Goal: Find specific page/section: Find specific page/section

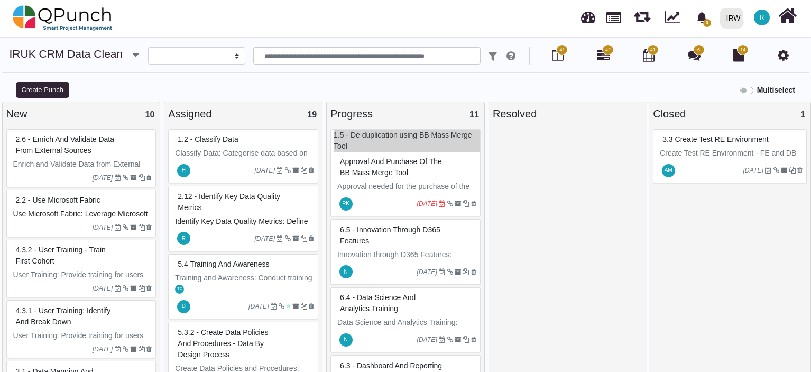
select select
click at [601, 54] on icon at bounding box center [603, 55] width 13 height 13
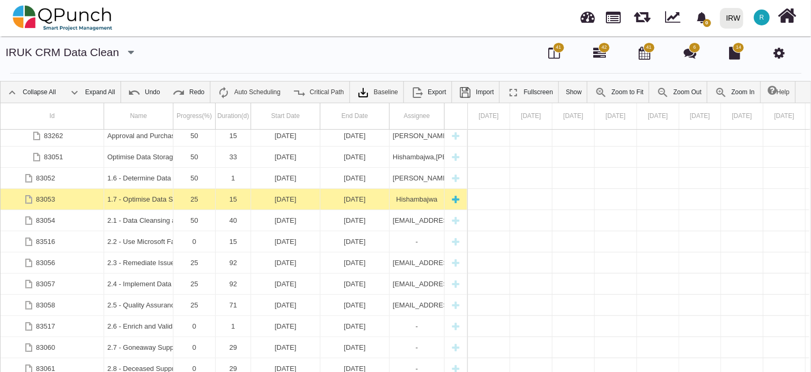
scroll to position [133, 0]
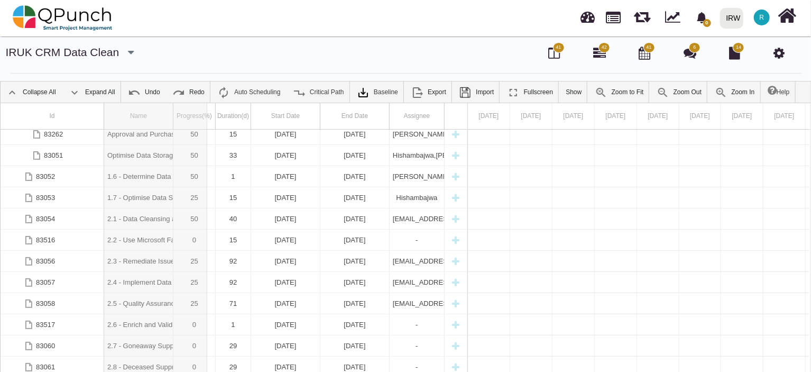
drag, startPoint x: 172, startPoint y: 115, endPoint x: 208, endPoint y: 122, distance: 36.5
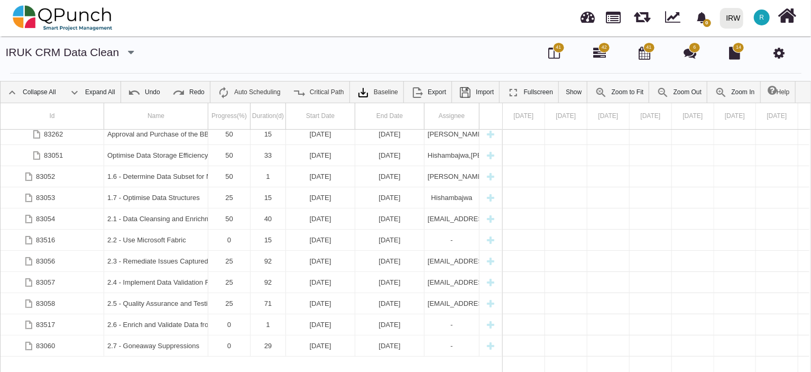
scroll to position [0, 0]
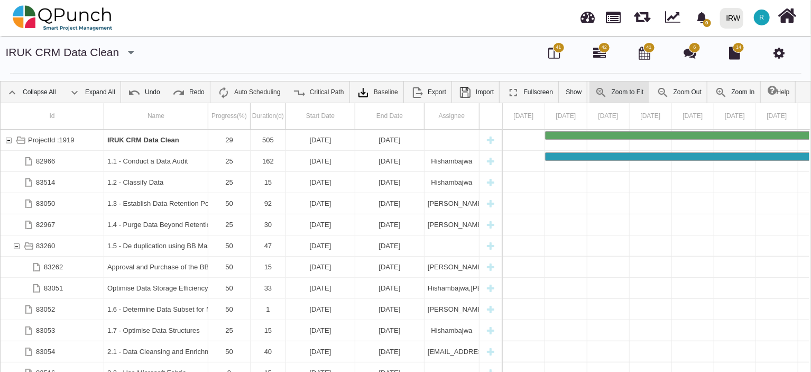
click at [602, 91] on link "Zoom to Fit" at bounding box center [620, 91] width 60 height 21
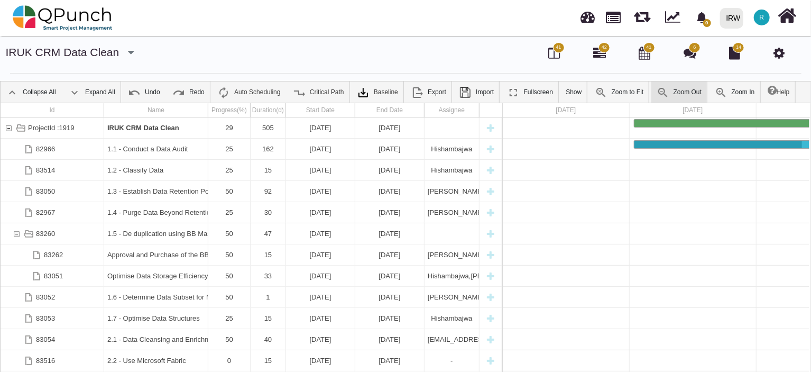
click at [670, 92] on link "Zoom Out" at bounding box center [679, 91] width 56 height 21
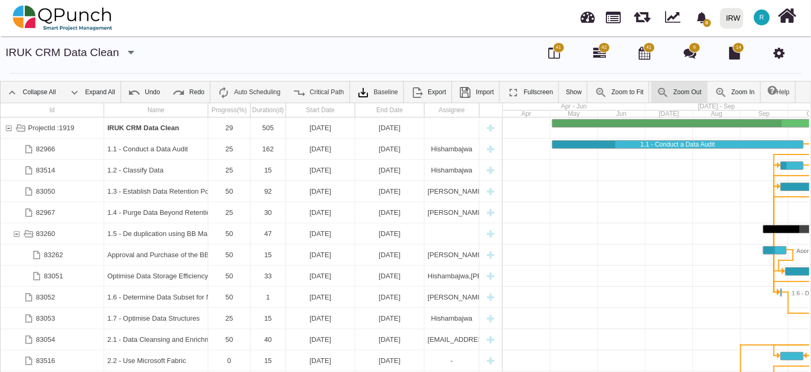
click at [670, 91] on link "Zoom Out" at bounding box center [679, 91] width 56 height 21
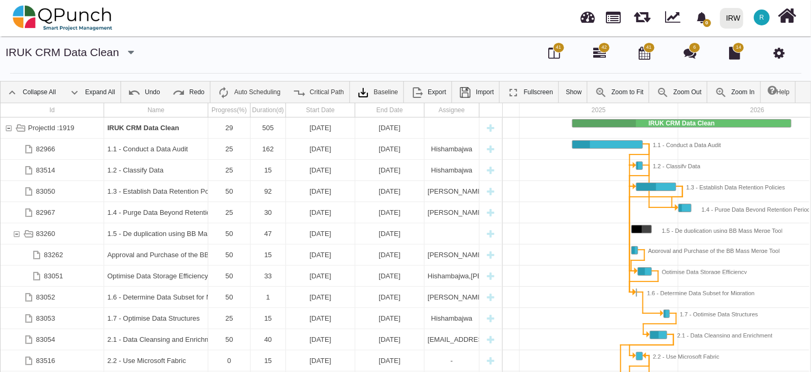
scroll to position [0, 179]
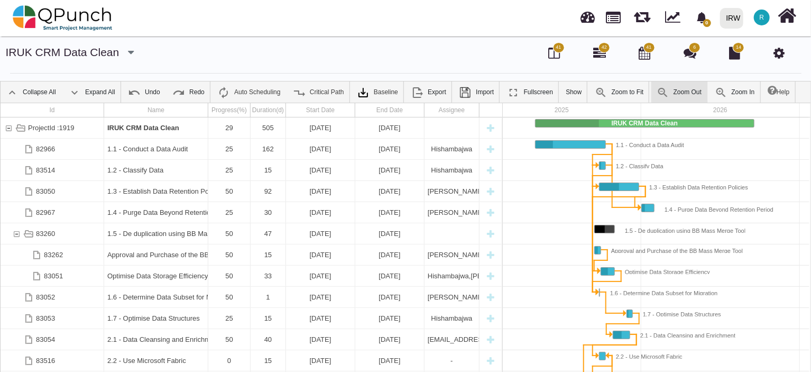
click at [660, 91] on img at bounding box center [663, 92] width 13 height 13
click at [659, 91] on img at bounding box center [663, 92] width 13 height 13
click at [658, 91] on img at bounding box center [663, 92] width 13 height 13
